Goal: Find contact information: Find contact information

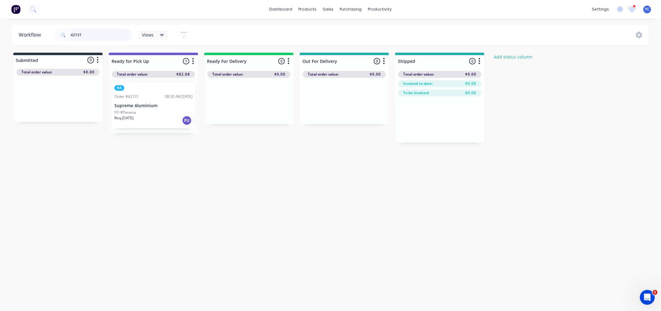
click at [98, 34] on input "42131" at bounding box center [101, 35] width 61 height 12
click at [88, 35] on input "42013" at bounding box center [101, 35] width 61 height 12
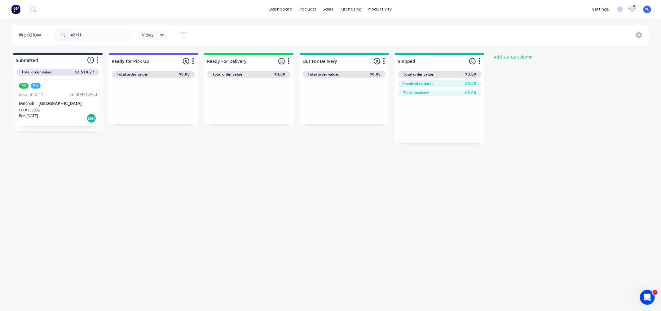
click at [60, 114] on div "Req. [DATE] Del" at bounding box center [58, 118] width 78 height 11
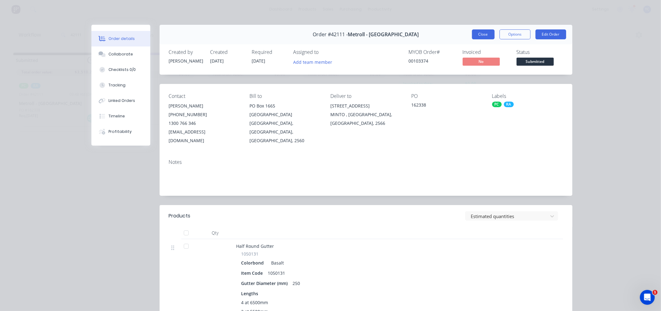
click at [481, 33] on button "Close" at bounding box center [483, 34] width 23 height 10
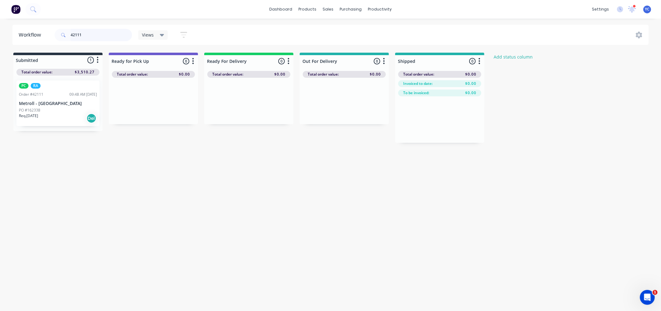
click at [89, 34] on input "42111" at bounding box center [101, 35] width 61 height 12
type input "42109"
click at [35, 112] on p "PO #160798" at bounding box center [29, 111] width 21 height 6
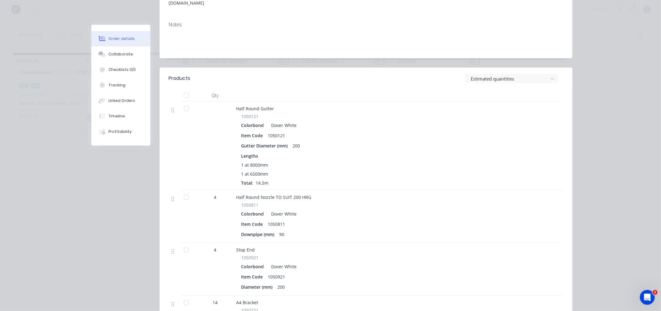
scroll to position [172, 0]
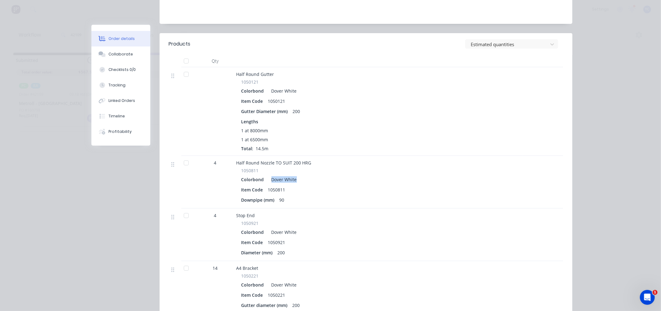
drag, startPoint x: 292, startPoint y: 174, endPoint x: 267, endPoint y: 171, distance: 25.5
click at [269, 175] on div "Dover White" at bounding box center [283, 179] width 28 height 9
drag, startPoint x: 298, startPoint y: 279, endPoint x: 267, endPoint y: 279, distance: 31.3
click at [267, 281] on div "Colorbond Dover White" at bounding box center [357, 285] width 233 height 9
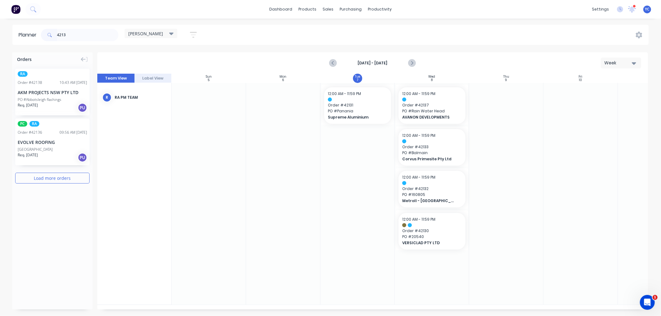
scroll to position [0, 0]
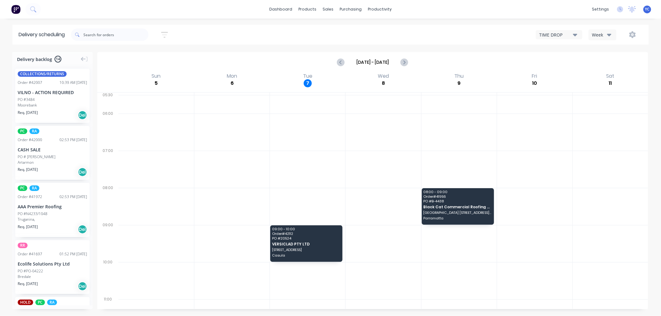
click at [602, 32] on div "Week" at bounding box center [601, 35] width 18 height 7
click at [605, 51] on div "Week" at bounding box center [619, 51] width 61 height 12
click at [596, 36] on div "Week" at bounding box center [601, 35] width 18 height 7
click at [599, 60] on div "Vehicle" at bounding box center [619, 63] width 61 height 12
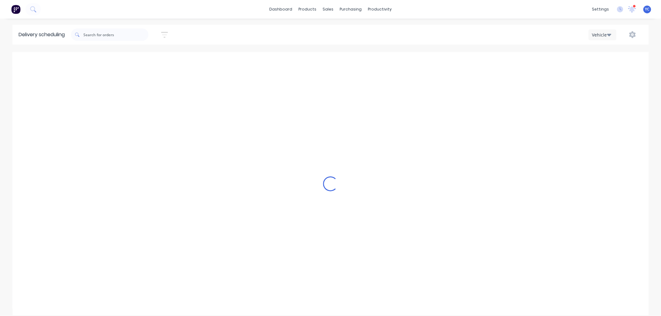
scroll to position [0, 0]
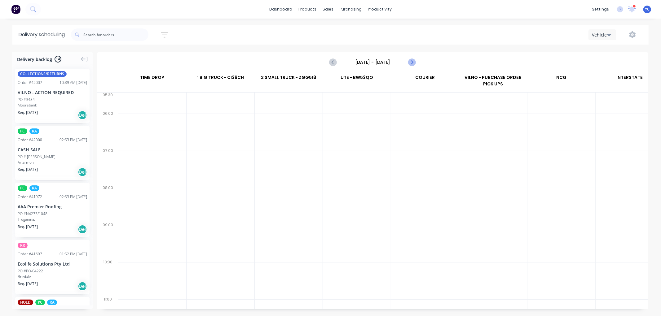
click at [418, 61] on button "Next page" at bounding box center [412, 62] width 12 height 12
click at [414, 62] on icon "Next page" at bounding box center [411, 62] width 7 height 7
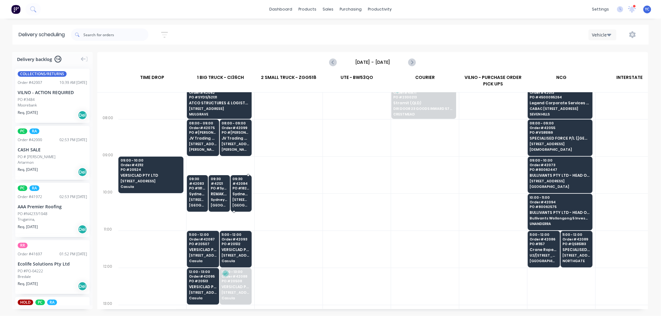
scroll to position [138, 0]
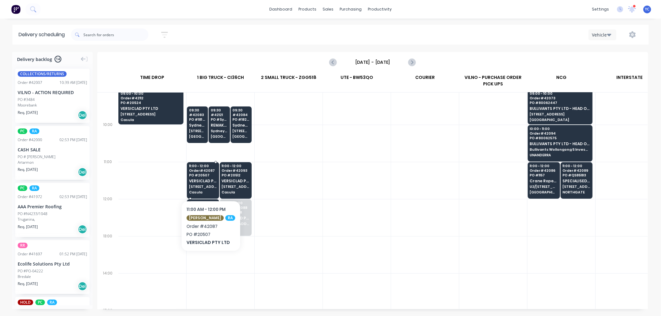
click at [207, 182] on span "VERSICLAD PTY LTD" at bounding box center [203, 181] width 28 height 4
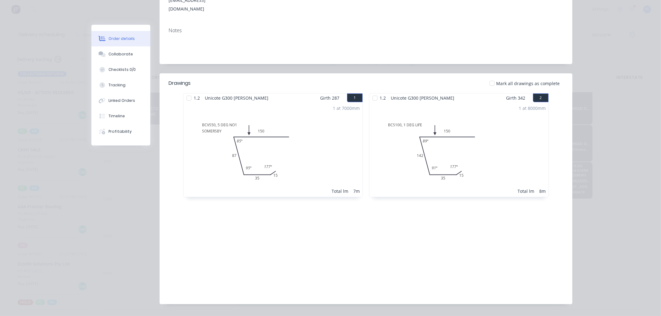
scroll to position [0, 0]
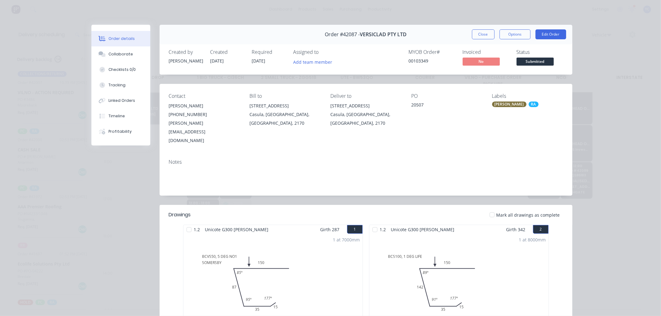
click at [481, 36] on button "Close" at bounding box center [483, 34] width 23 height 10
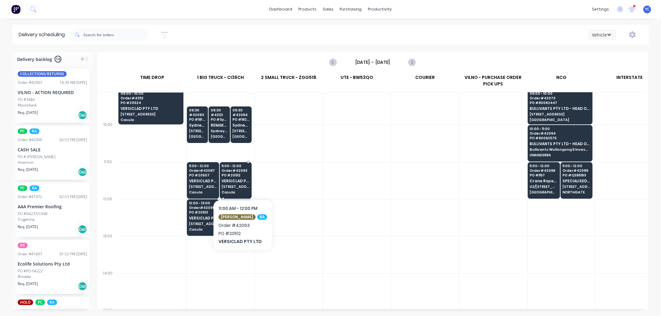
click at [239, 181] on span "VERSICLAD PTY LTD" at bounding box center [236, 181] width 28 height 4
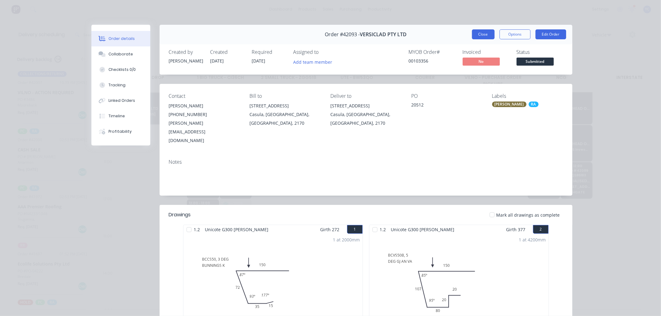
click at [481, 34] on button "Close" at bounding box center [483, 34] width 23 height 10
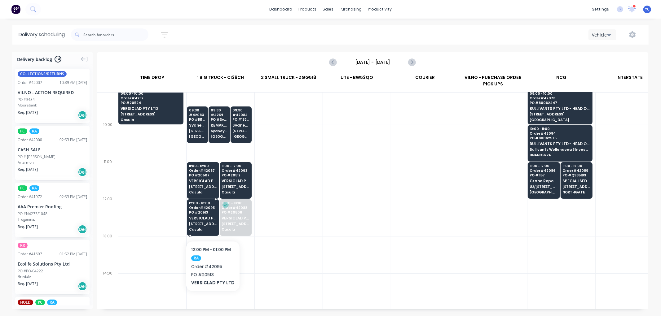
click at [212, 222] on span "3 Berriwerri Place" at bounding box center [203, 224] width 28 height 4
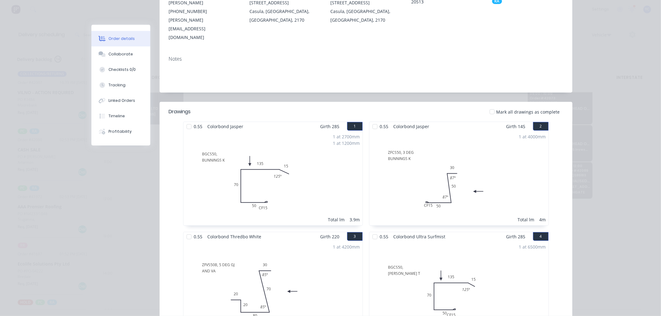
scroll to position [81, 0]
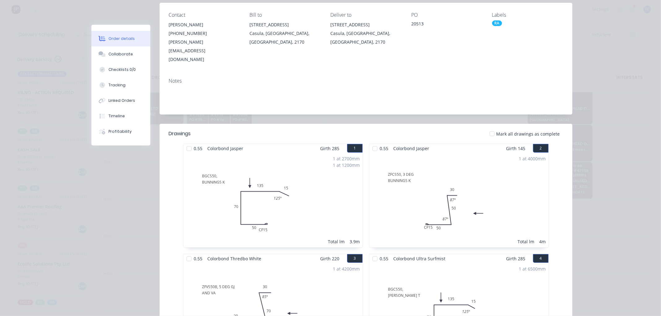
click at [480, 33] on div "Contact Michele Allen (02) 9821 2199 michele@versiclad.com.au Bill to 3 Berriwe…" at bounding box center [366, 38] width 413 height 70
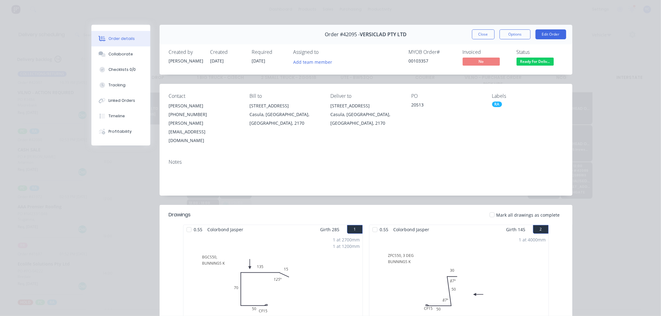
click at [478, 37] on button "Close" at bounding box center [483, 34] width 23 height 10
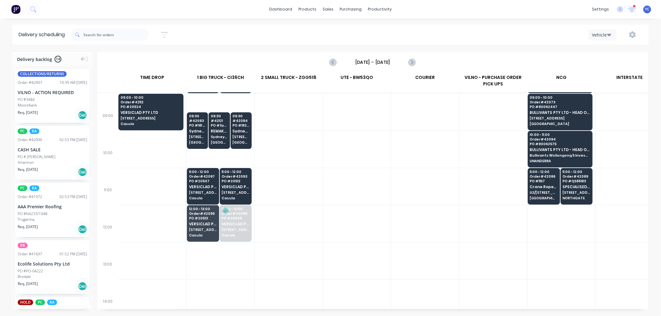
scroll to position [138, 0]
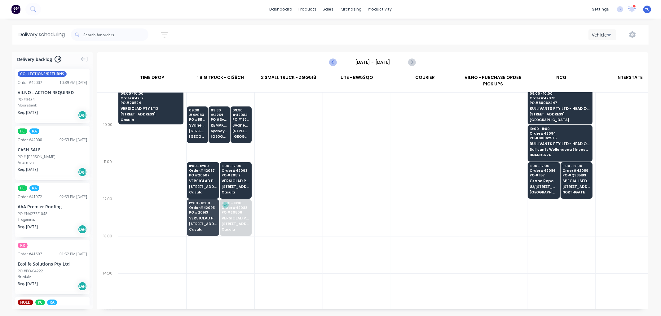
click at [330, 61] on icon "Previous page" at bounding box center [333, 62] width 7 height 7
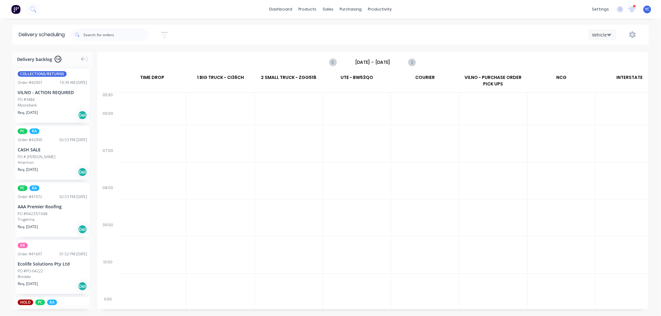
scroll to position [0, 0]
click at [410, 60] on icon "Next page" at bounding box center [411, 62] width 7 height 7
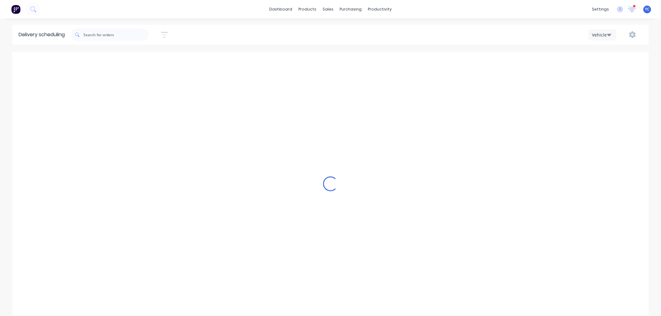
type input "Tuesday - 07/10/25"
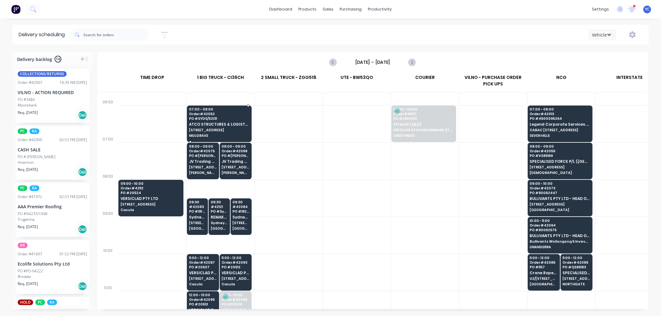
scroll to position [103, 0]
